Goal: Information Seeking & Learning: Learn about a topic

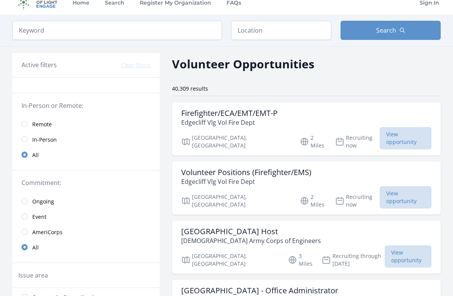
scroll to position [10, 0]
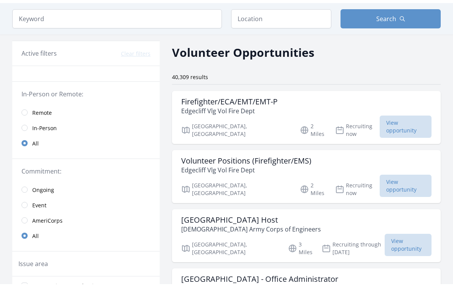
click at [24, 121] on input "radio" at bounding box center [24, 124] width 6 height 6
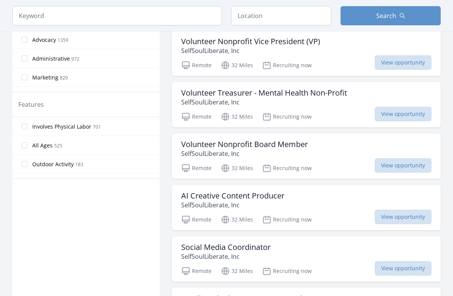
scroll to position [347, 0]
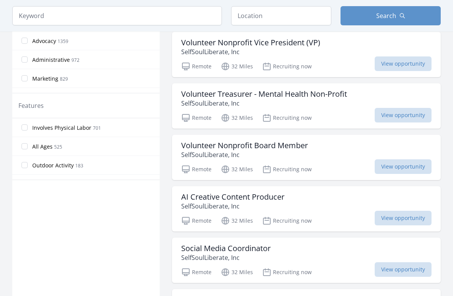
click at [404, 112] on span "View opportunity" at bounding box center [403, 115] width 57 height 15
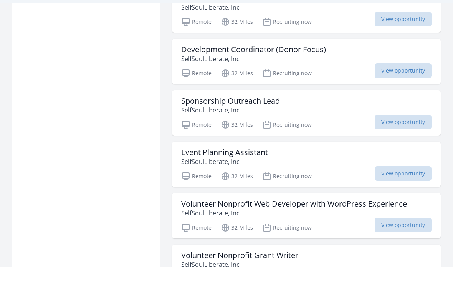
scroll to position [675, 0]
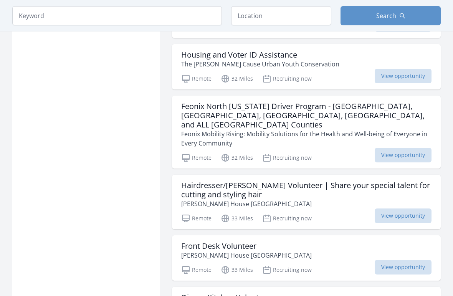
scroll to position [1209, 0]
click at [388, 74] on span "View opportunity" at bounding box center [403, 76] width 57 height 15
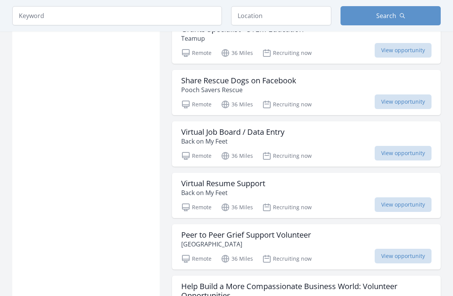
scroll to position [1840, 0]
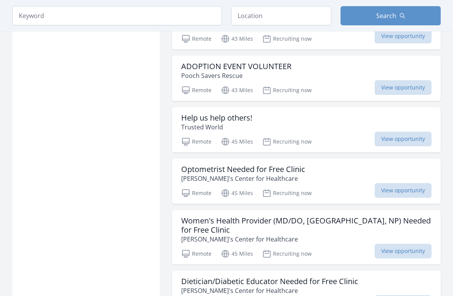
scroll to position [2854, 0]
click at [389, 81] on span "View opportunity" at bounding box center [403, 87] width 57 height 15
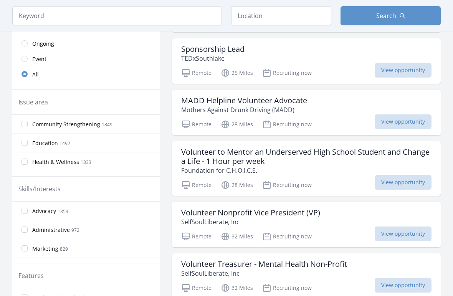
scroll to position [178, 0]
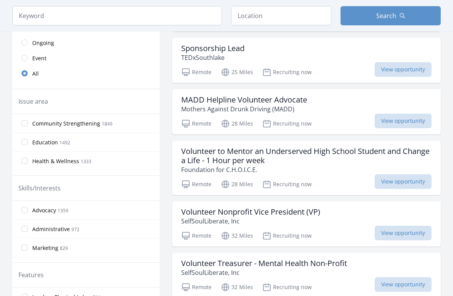
click at [22, 142] on input "Education 1492" at bounding box center [24, 142] width 6 height 6
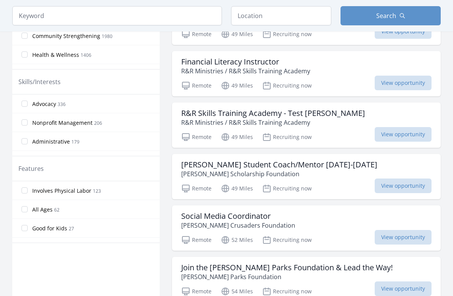
scroll to position [284, 0]
click at [384, 83] on span "View opportunity" at bounding box center [403, 83] width 57 height 15
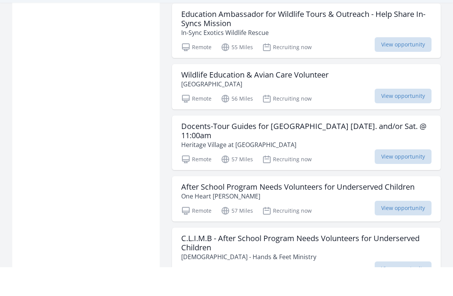
scroll to position [561, 0]
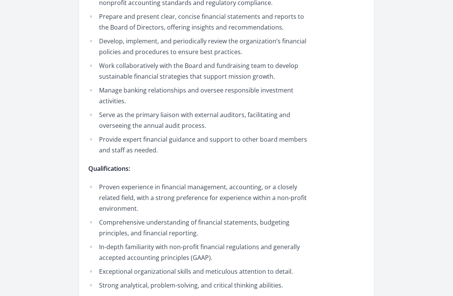
scroll to position [460, 0]
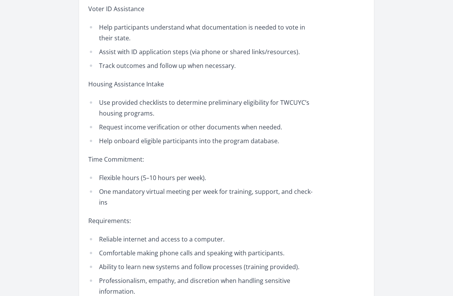
scroll to position [469, 0]
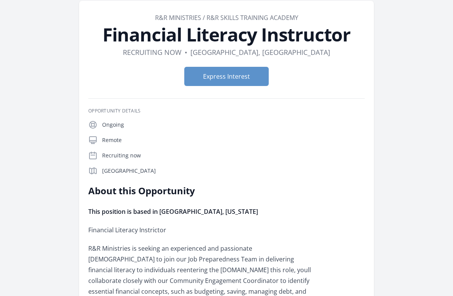
scroll to position [18, 0]
